Goal: Information Seeking & Learning: Learn about a topic

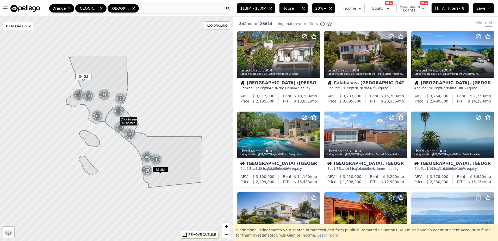
click at [326, 8] on span "20%+" at bounding box center [320, 8] width 11 height 5
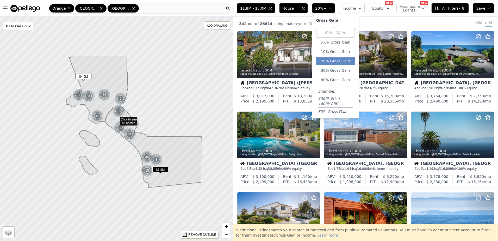
click at [447, 10] on span "All Filters • 8" at bounding box center [448, 8] width 29 height 5
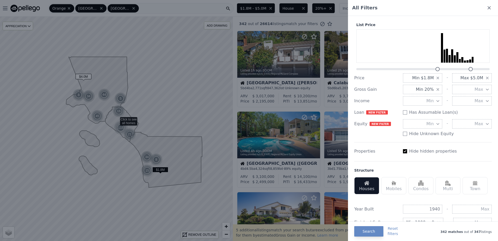
click at [419, 89] on span "Min 20%" at bounding box center [424, 89] width 18 height 6
click at [424, 106] on button "10%" at bounding box center [423, 107] width 40 height 9
click at [368, 229] on button "Search" at bounding box center [368, 231] width 29 height 10
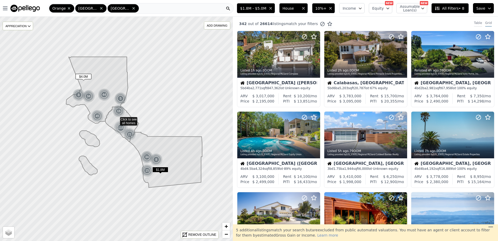
click at [477, 22] on div "Table" at bounding box center [478, 24] width 8 height 6
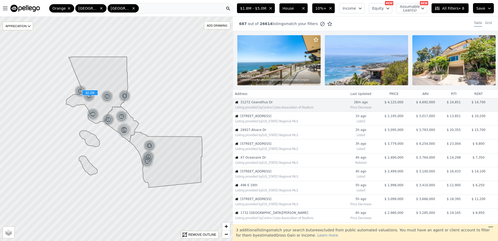
click at [266, 123] on div "Listing provided by California Regional MLS" at bounding box center [289, 121] width 108 height 4
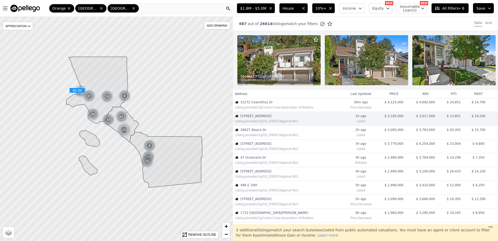
click at [257, 136] on div "Listing provided by California Regional MLS" at bounding box center [288, 134] width 110 height 5
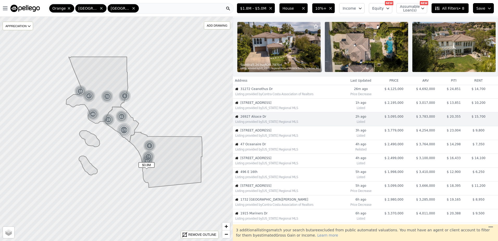
click at [262, 130] on td "8031 La Jolla Shores Dr Listing provided by California Regional MLS" at bounding box center [288, 133] width 111 height 14
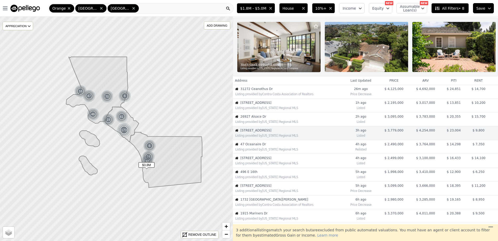
scroll to position [27, 0]
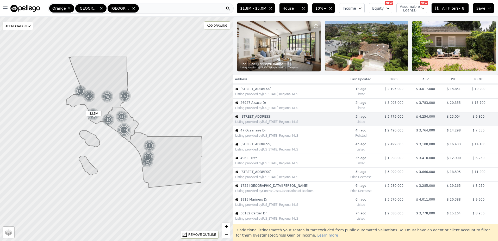
click at [263, 132] on span "47 Oceanaire Dr" at bounding box center [291, 130] width 103 height 4
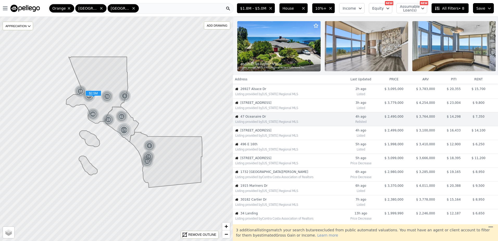
click at [263, 132] on span "8100 Laurelmont Dr" at bounding box center [291, 130] width 103 height 4
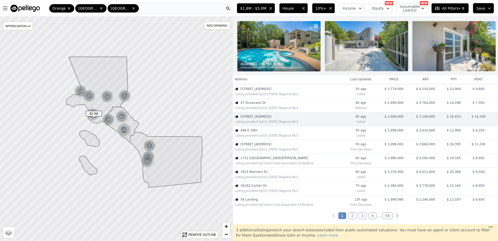
click at [262, 105] on span "47 Oceanaire Dr" at bounding box center [291, 102] width 103 height 4
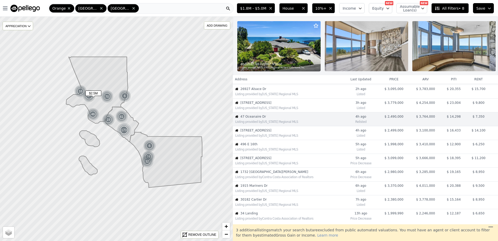
click at [257, 132] on span "8100 Laurelmont Dr" at bounding box center [291, 130] width 103 height 4
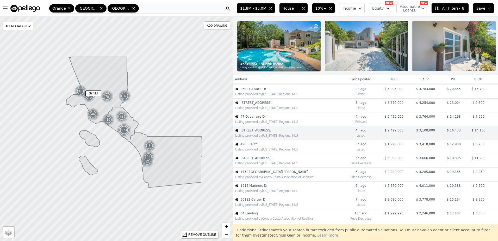
scroll to position [55, 0]
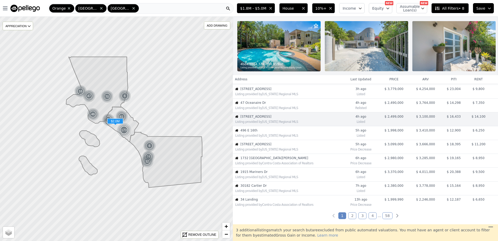
click at [257, 132] on span "496 E 16th" at bounding box center [291, 130] width 103 height 4
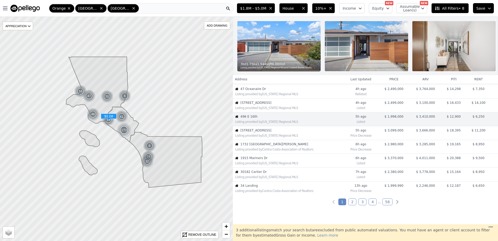
click at [257, 132] on span "17182 Hillside Cir" at bounding box center [291, 130] width 103 height 4
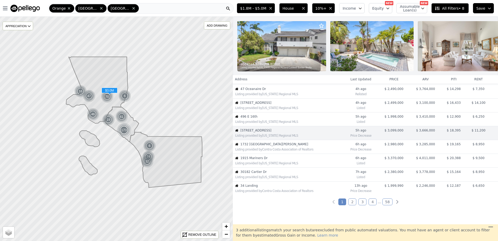
scroll to position [82, 0]
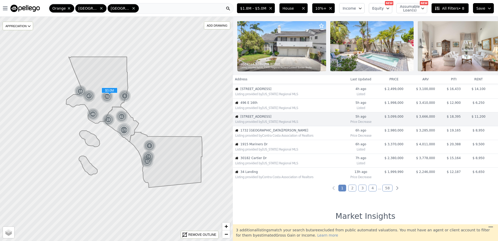
click at [270, 132] on span "1732 Vista Del Valle Dr" at bounding box center [291, 130] width 103 height 4
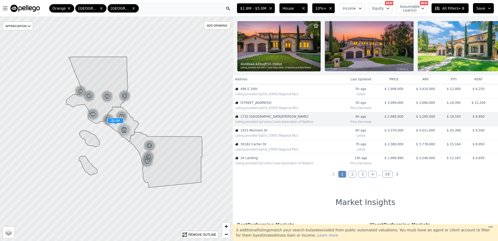
click at [270, 132] on span "1915 Mariners Dr" at bounding box center [291, 130] width 103 height 4
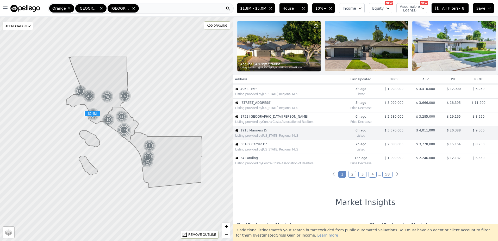
scroll to position [110, 0]
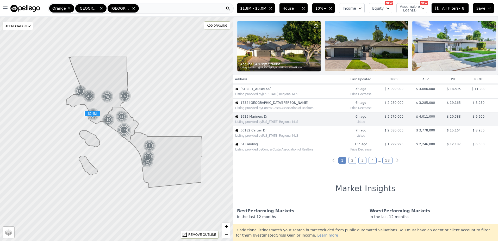
click at [249, 132] on span "30182 Cartier Dr" at bounding box center [291, 130] width 103 height 4
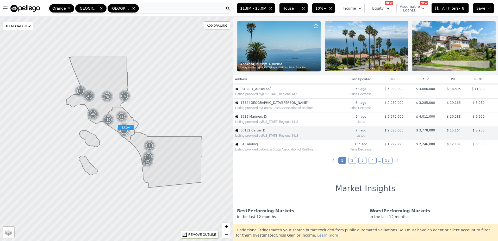
scroll to position [124, 0]
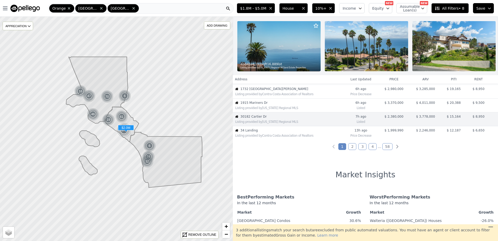
click at [253, 137] on div "Listing provided by Contra Costa Association of Realtors" at bounding box center [289, 135] width 108 height 4
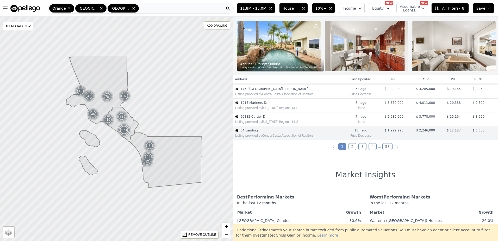
scroll to position [137, 0]
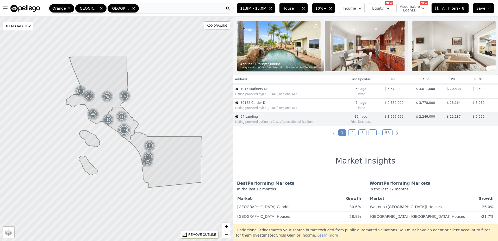
click at [352, 136] on link "2" at bounding box center [352, 132] width 8 height 7
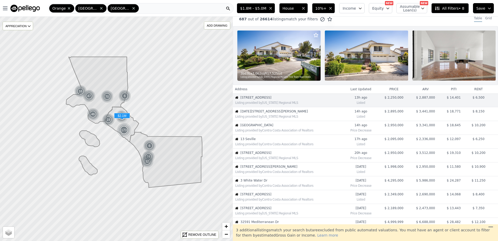
scroll to position [0, 0]
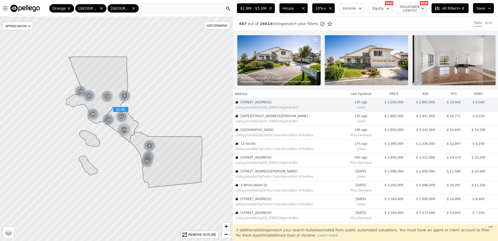
click at [276, 118] on span "2503 San Miguel Dr" at bounding box center [291, 116] width 103 height 4
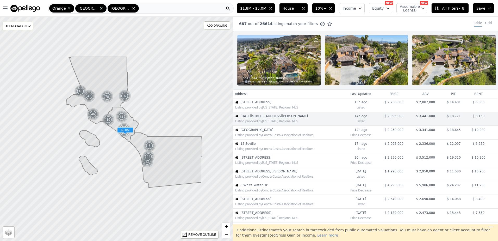
click at [262, 136] on div "Listing provided by Contra Costa Association of Realtors" at bounding box center [288, 134] width 110 height 5
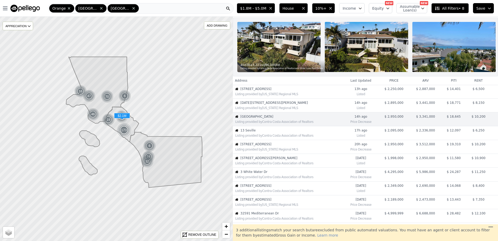
click at [262, 132] on span "13 Seville" at bounding box center [291, 130] width 103 height 4
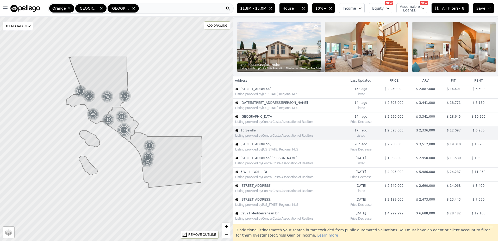
scroll to position [27, 0]
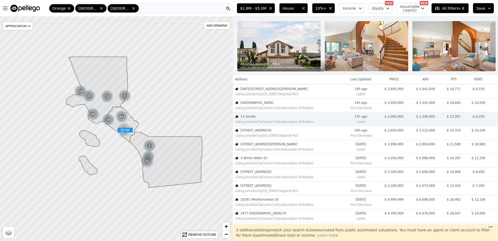
click at [265, 132] on span "33931 Granada Dr. Drive" at bounding box center [291, 130] width 103 height 4
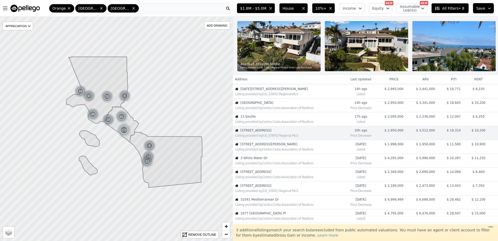
scroll to position [41, 0]
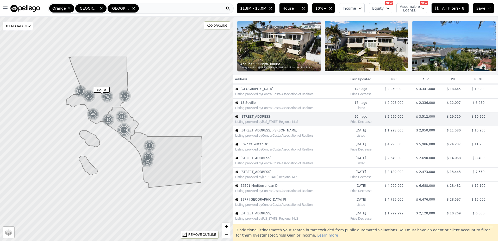
click at [271, 132] on span "[STREET_ADDRESS][PERSON_NAME]" at bounding box center [291, 130] width 103 height 4
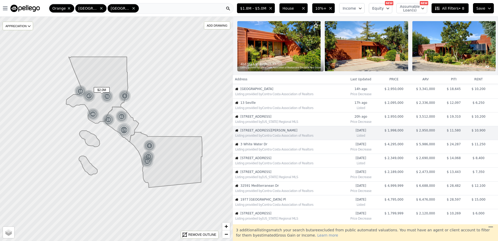
scroll to position [55, 0]
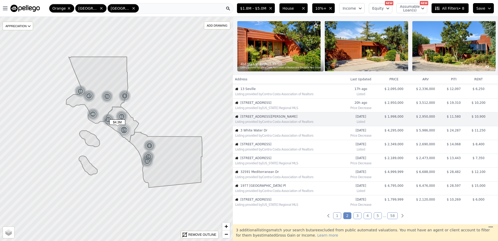
click at [268, 132] on span "3 White Water Dr" at bounding box center [291, 130] width 103 height 4
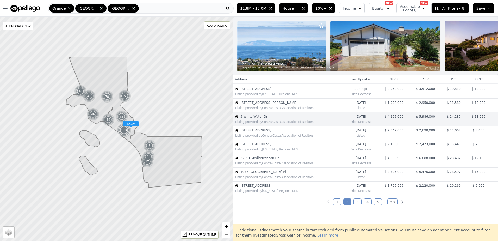
click at [268, 132] on span "75 Charleston Ln" at bounding box center [291, 130] width 103 height 4
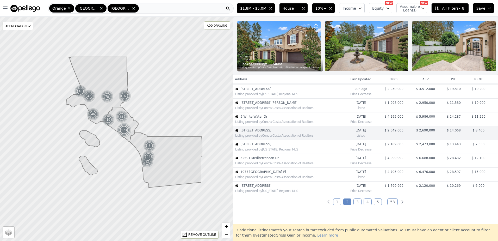
scroll to position [82, 0]
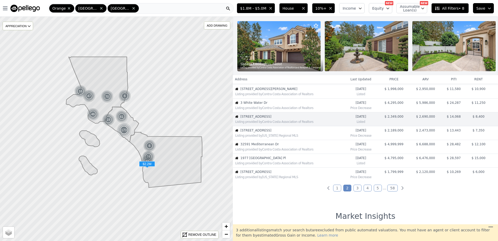
click at [268, 132] on span "8924 N La Jolla Scenic Drive N" at bounding box center [291, 130] width 103 height 4
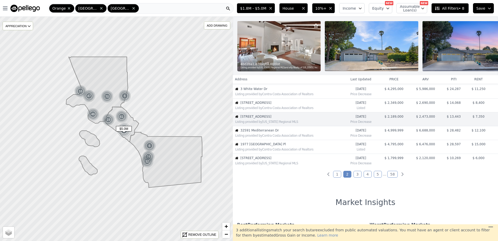
click at [268, 132] on span "32591 Mediterranean Dr" at bounding box center [291, 130] width 103 height 4
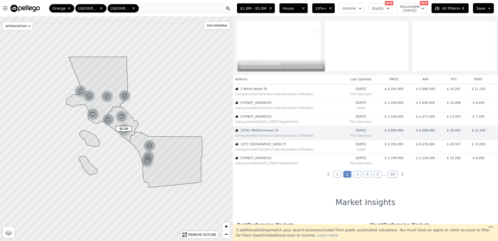
scroll to position [110, 0]
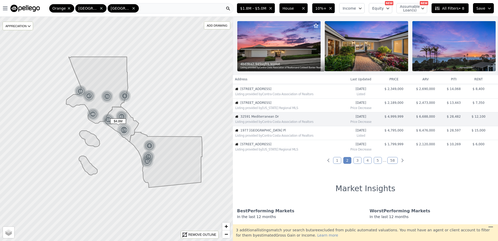
click at [268, 132] on span "1977 [GEOGRAPHIC_DATA] Pl" at bounding box center [291, 130] width 103 height 4
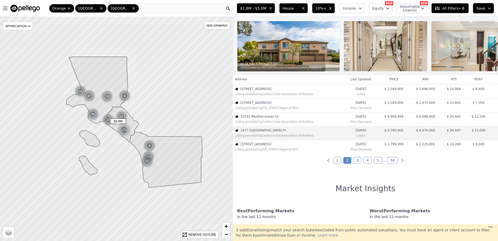
scroll to position [124, 0]
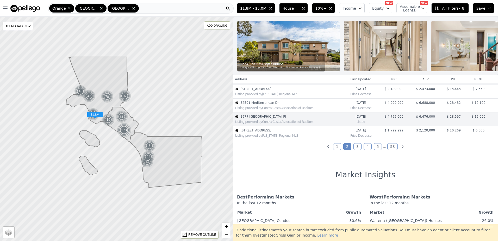
click at [268, 132] on span "3542 Bendigo Dr" at bounding box center [291, 130] width 103 height 4
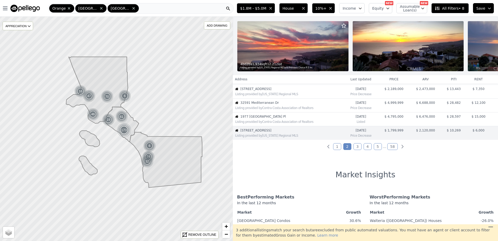
scroll to position [137, 0]
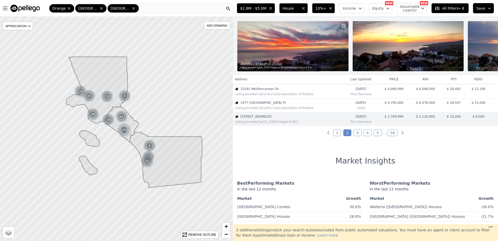
click at [357, 136] on link "3" at bounding box center [357, 132] width 8 height 7
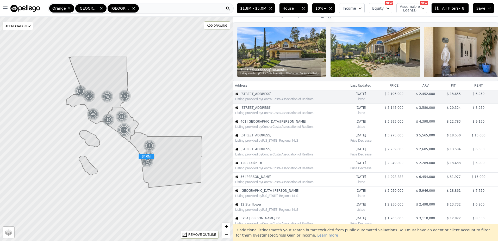
scroll to position [0, 0]
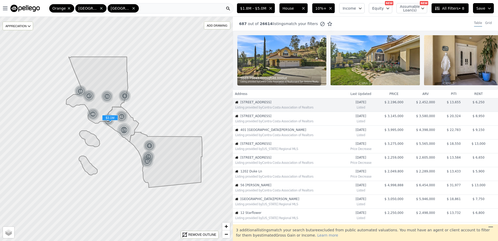
click at [259, 118] on span "6471 Morningside Dr" at bounding box center [291, 116] width 103 height 4
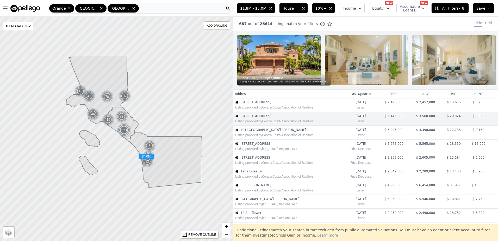
click at [263, 130] on td "401 Santa Dominga Listing provided by Contra Costa Association of Realtors" at bounding box center [288, 132] width 111 height 14
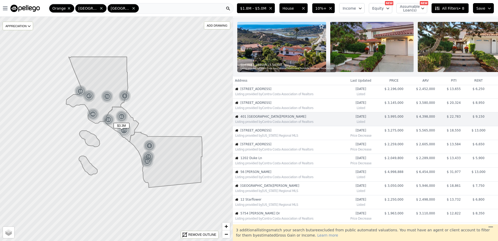
click at [268, 132] on span "[STREET_ADDRESS]" at bounding box center [291, 130] width 103 height 4
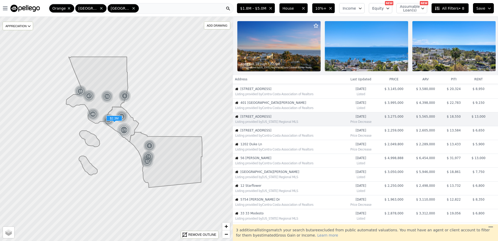
click at [268, 132] on span "2798 Redwing Cir" at bounding box center [291, 130] width 103 height 4
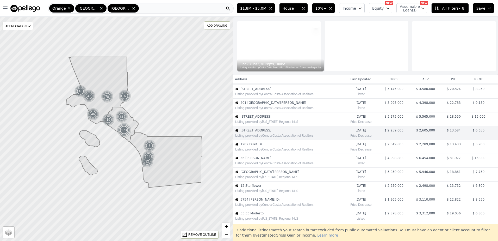
scroll to position [41, 0]
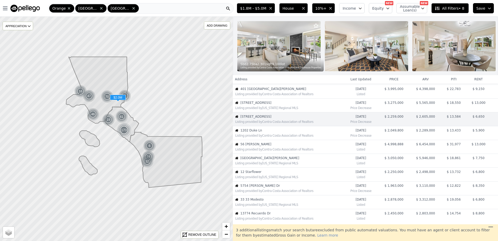
click at [266, 132] on span "1202 Duke Ln" at bounding box center [291, 130] width 103 height 4
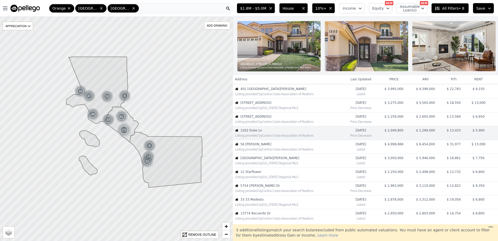
scroll to position [55, 0]
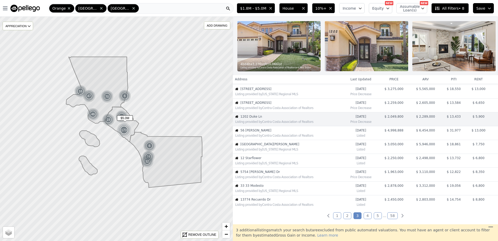
click at [263, 132] on span "56 [PERSON_NAME]" at bounding box center [291, 130] width 103 height 4
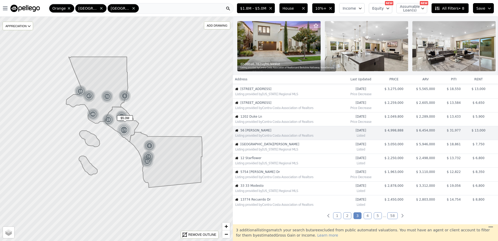
scroll to position [68, 0]
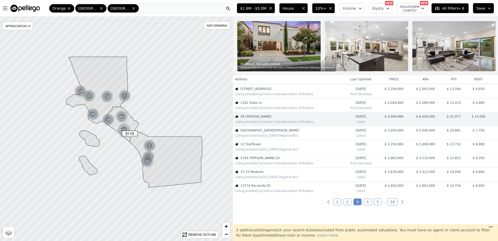
click at [264, 136] on div "Listing provided by California Regional MLS" at bounding box center [288, 134] width 110 height 5
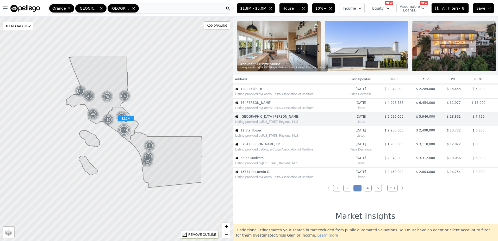
click at [264, 132] on span "12 Starflower" at bounding box center [291, 130] width 103 height 4
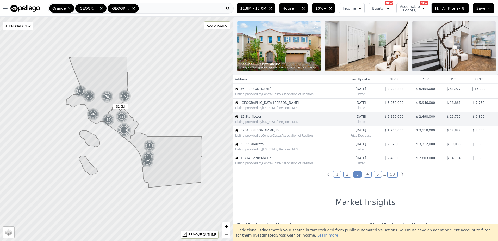
click at [264, 137] on div "Listing provided by Contra Costa Association of Realtors" at bounding box center [289, 135] width 108 height 4
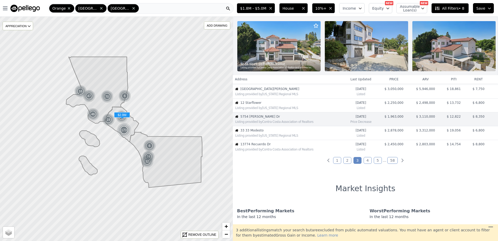
click at [258, 137] on div "Listing provided by California Regional MLS" at bounding box center [288, 134] width 110 height 5
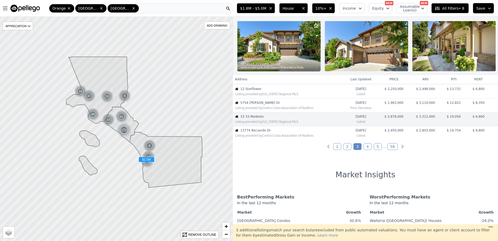
click at [272, 132] on span "13774 Recuerdo Dr" at bounding box center [291, 130] width 103 height 4
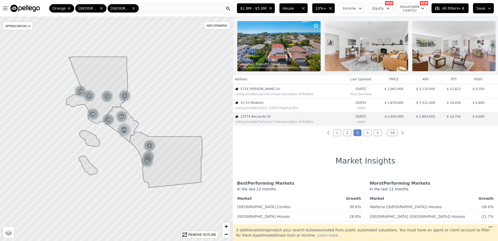
click at [369, 136] on link "4" at bounding box center [367, 132] width 8 height 7
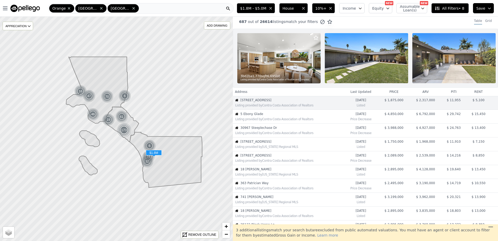
scroll to position [0, 0]
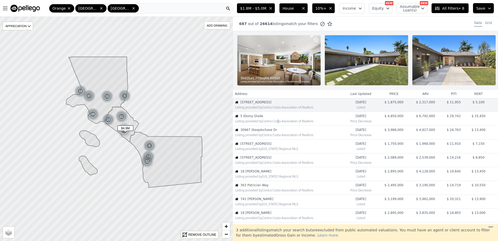
click at [272, 122] on div "Listing provided by Contra Costa Association of Realtors" at bounding box center [288, 120] width 110 height 5
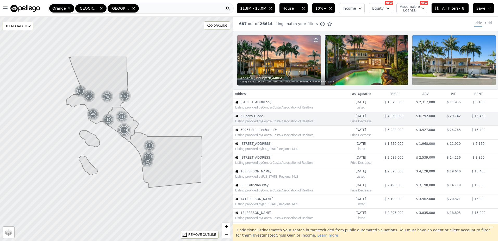
drag, startPoint x: 272, startPoint y: 122, endPoint x: 261, endPoint y: 136, distance: 17.4
click at [261, 136] on div "Listing provided by Contra Costa Association of Realtors" at bounding box center [288, 134] width 110 height 5
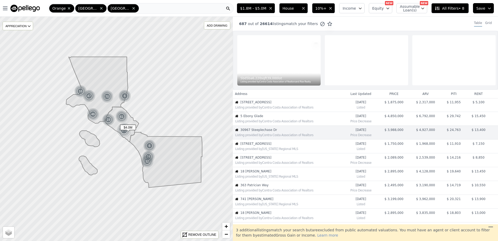
scroll to position [13, 0]
